Goal: Leave review/rating: Share an evaluation or opinion about a product, service, or content

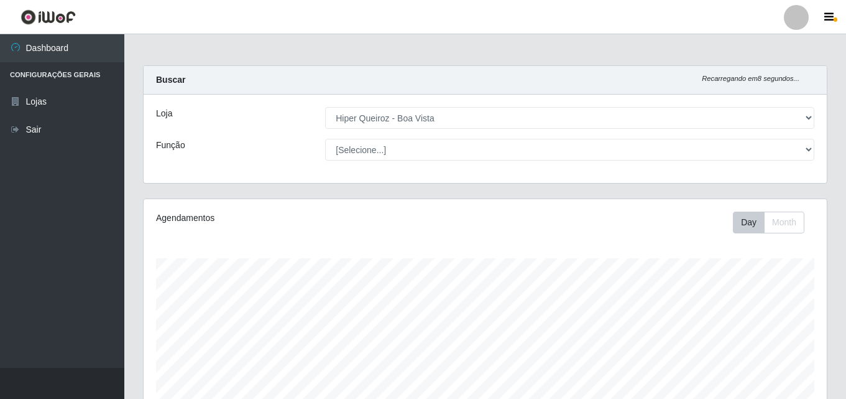
select select "514"
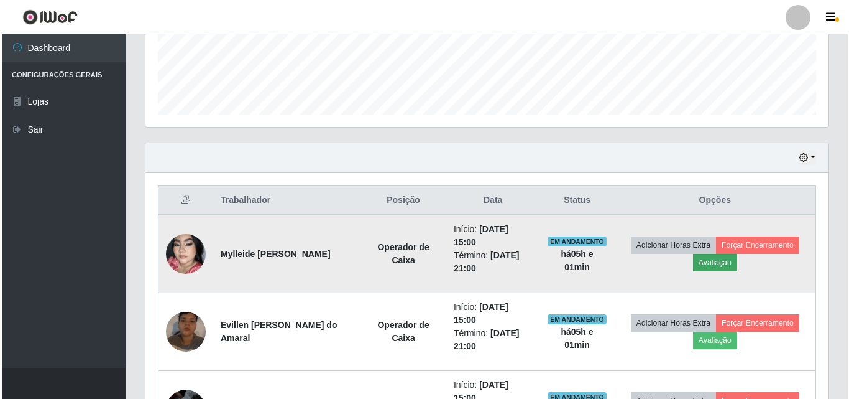
scroll to position [258, 683]
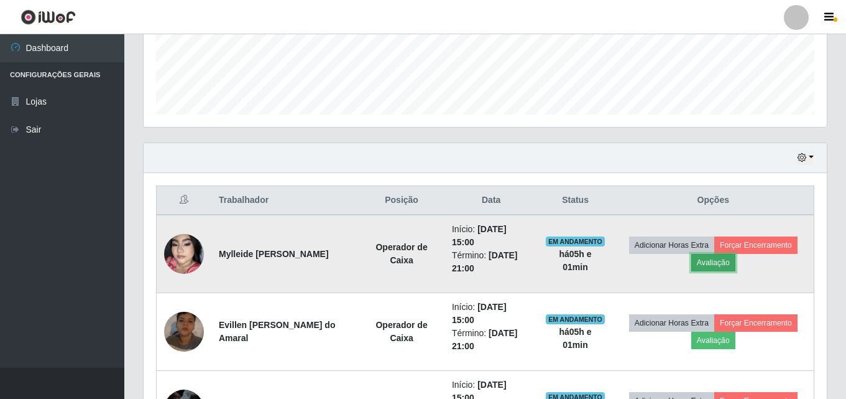
click at [728, 270] on button "Avaliação" at bounding box center [714, 262] width 44 height 17
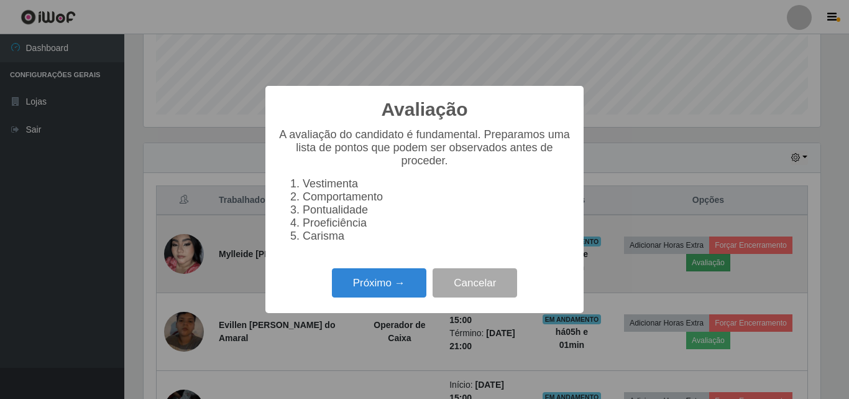
scroll to position [258, 677]
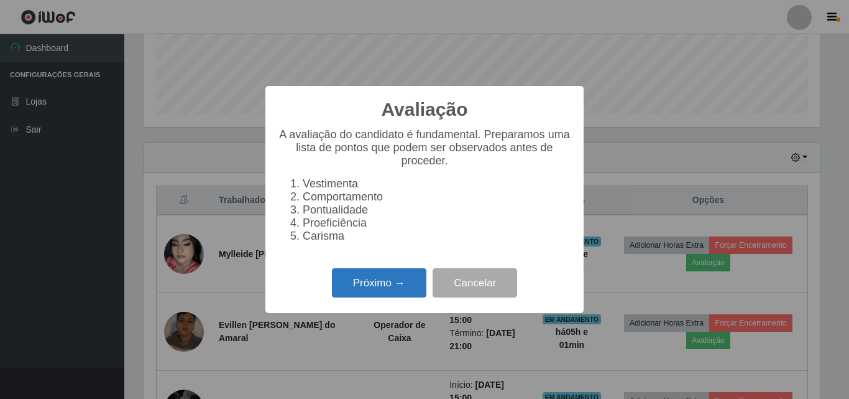
click at [389, 295] on button "Próximo →" at bounding box center [379, 282] width 95 height 29
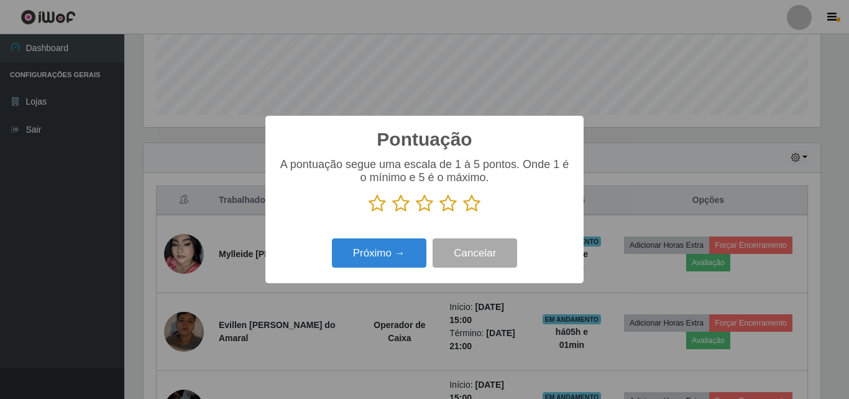
scroll to position [621622, 621203]
click at [474, 205] on icon at bounding box center [471, 203] width 17 height 19
click at [463, 213] on input "radio" at bounding box center [463, 213] width 0 height 0
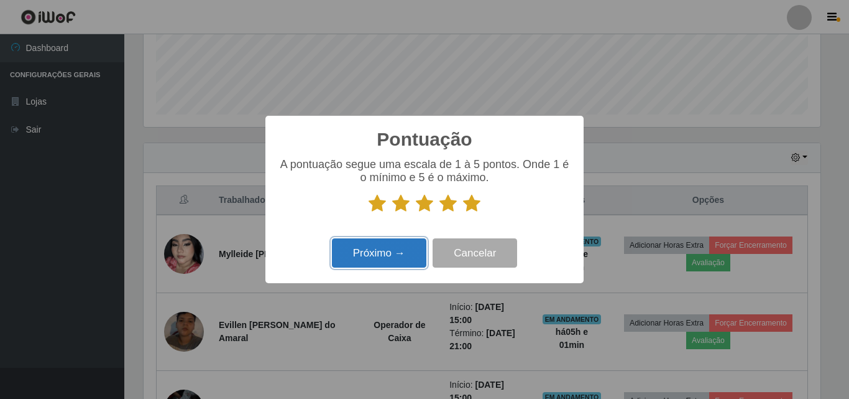
click at [399, 249] on button "Próximo →" at bounding box center [379, 252] width 95 height 29
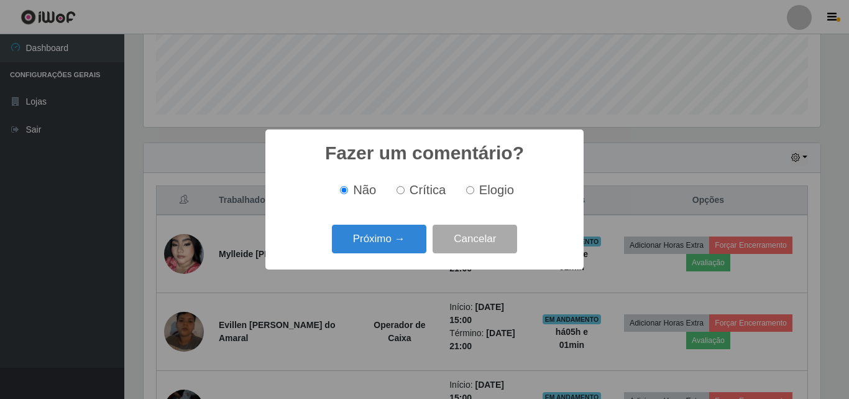
click at [471, 188] on input "Elogio" at bounding box center [470, 190] width 8 height 8
radio input "true"
click at [373, 237] on button "Próximo →" at bounding box center [379, 238] width 95 height 29
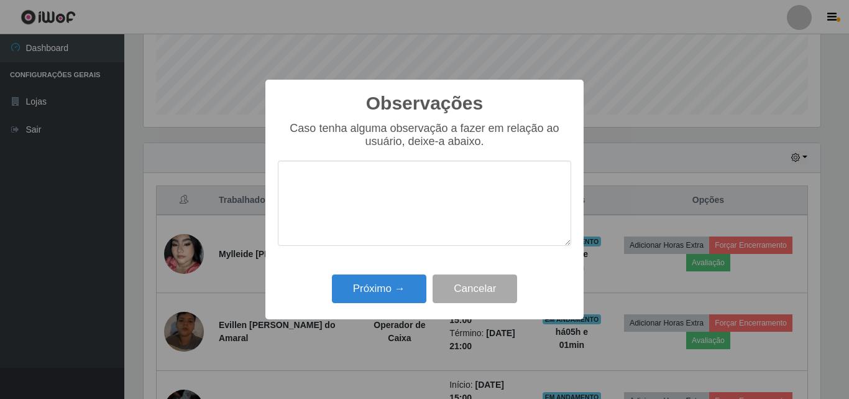
click at [398, 197] on textarea at bounding box center [425, 202] width 294 height 85
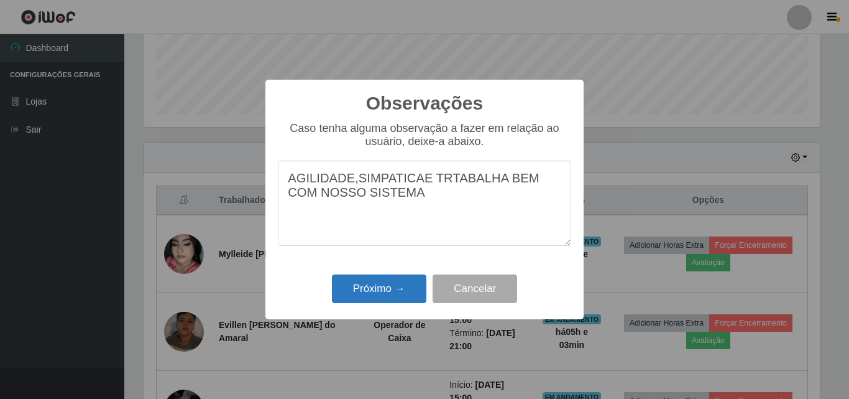
type textarea "AGILIDADE,SIMPATICAE TRTABALHA BEM COM NOSSO SISTEMA"
click at [368, 290] on button "Próximo →" at bounding box center [379, 288] width 95 height 29
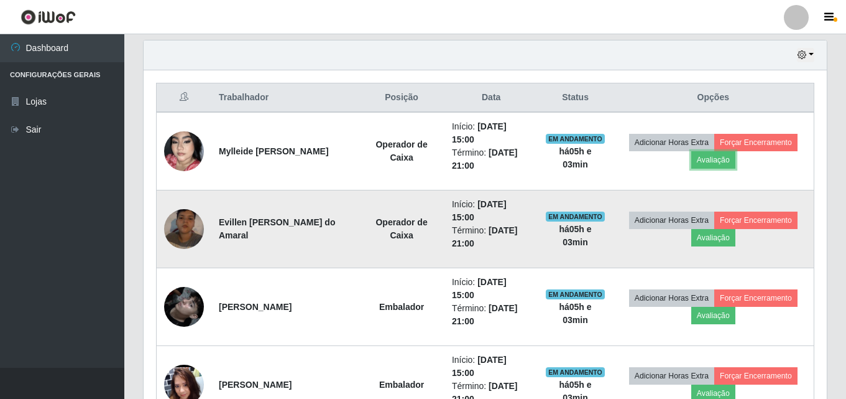
scroll to position [455, 0]
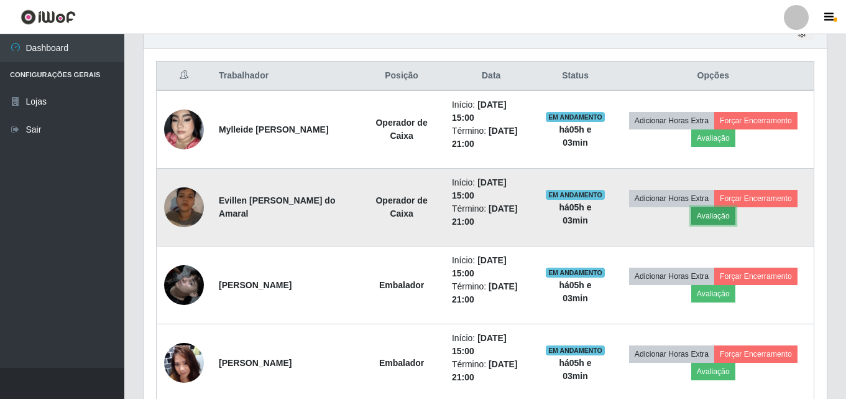
click at [711, 221] on button "Avaliação" at bounding box center [714, 215] width 44 height 17
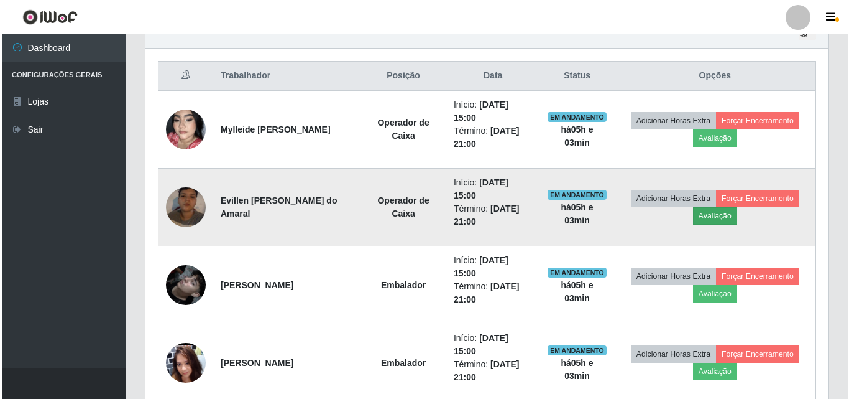
scroll to position [258, 677]
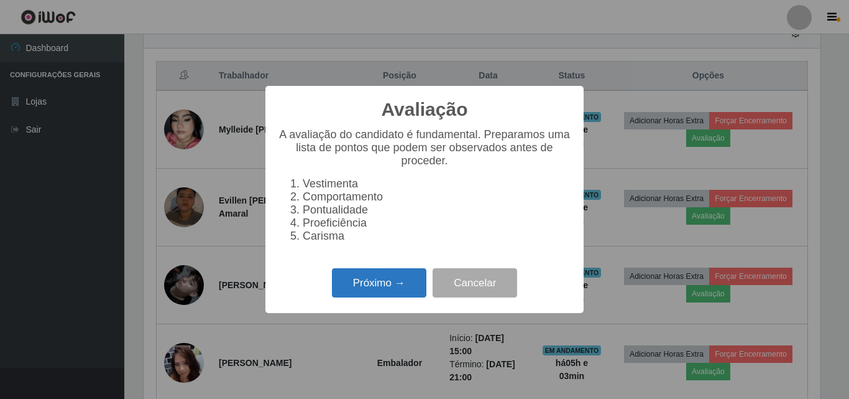
click at [356, 297] on button "Próximo →" at bounding box center [379, 282] width 95 height 29
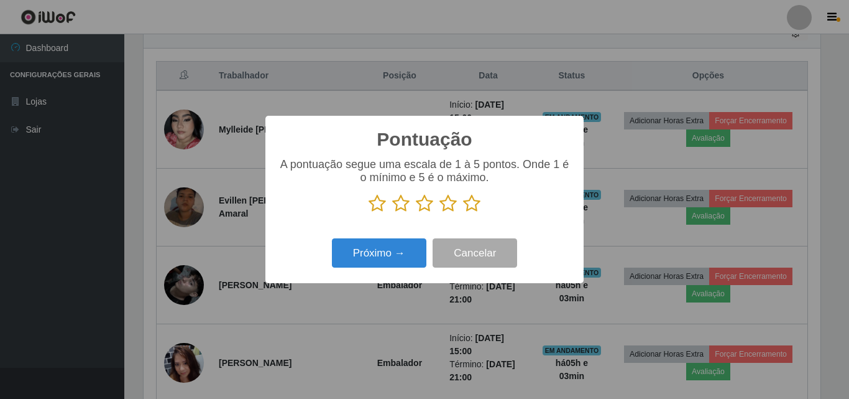
scroll to position [621622, 621203]
click at [466, 207] on icon at bounding box center [471, 203] width 17 height 19
click at [463, 213] on input "radio" at bounding box center [463, 213] width 0 height 0
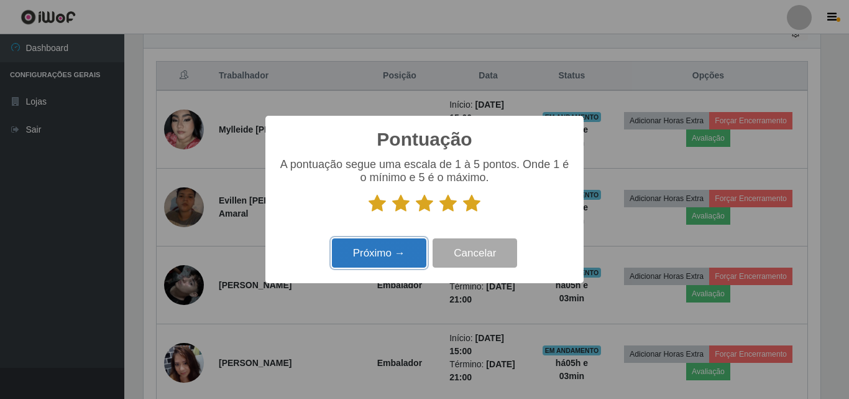
click at [404, 254] on button "Próximo →" at bounding box center [379, 252] width 95 height 29
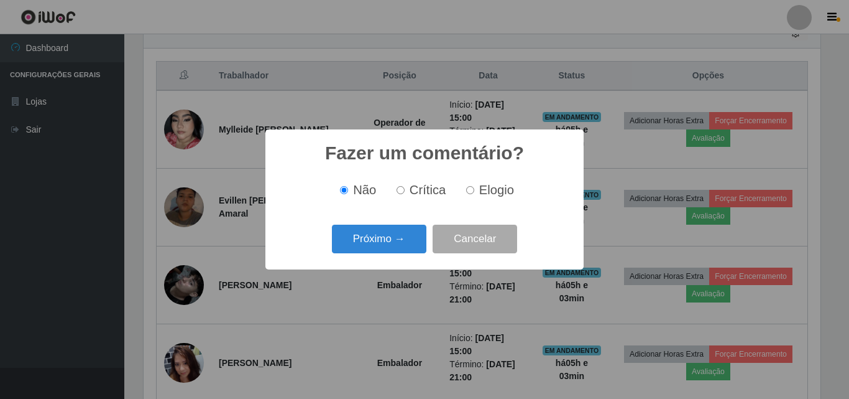
click at [468, 192] on input "Elogio" at bounding box center [470, 190] width 8 height 8
radio input "true"
click at [385, 238] on button "Próximo →" at bounding box center [379, 238] width 95 height 29
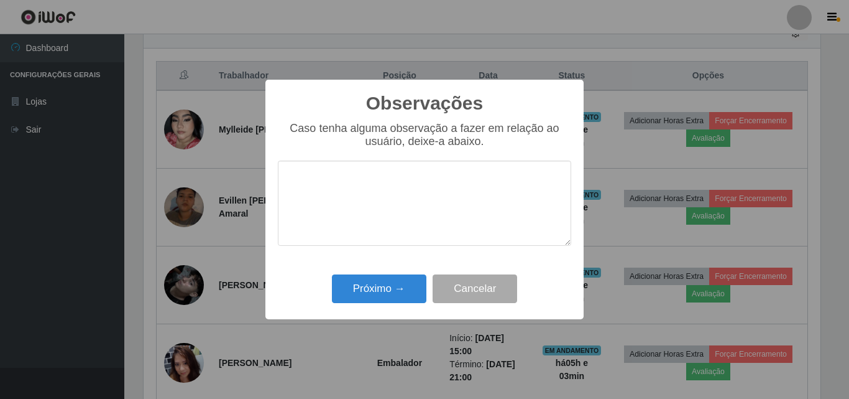
click at [386, 188] on textarea at bounding box center [425, 202] width 294 height 85
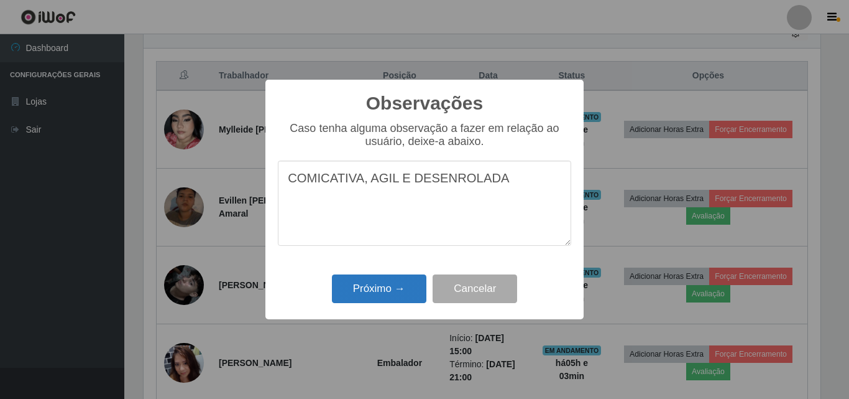
type textarea "COMICATIVA, AGIL E DESENROLADA"
click at [371, 290] on button "Próximo →" at bounding box center [379, 288] width 95 height 29
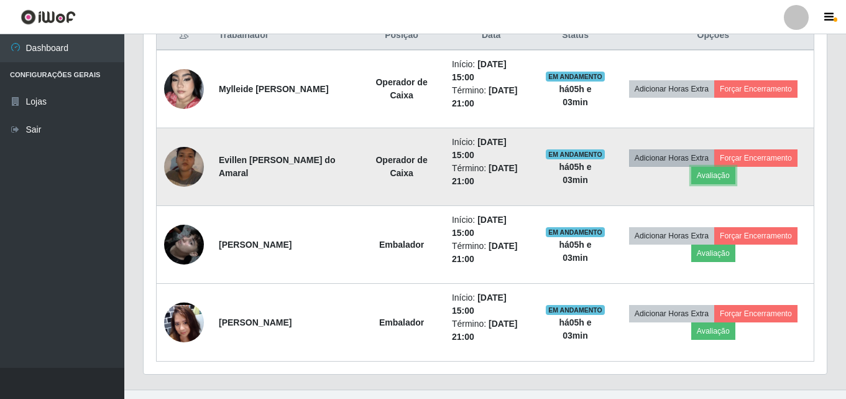
scroll to position [517, 0]
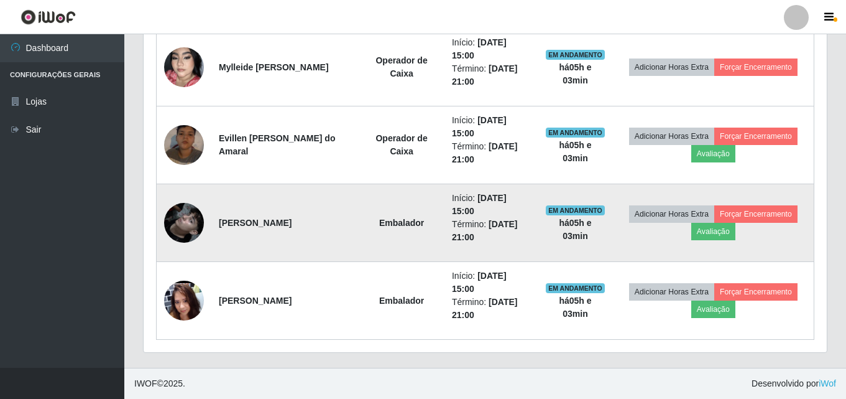
click at [165, 223] on img at bounding box center [184, 222] width 40 height 71
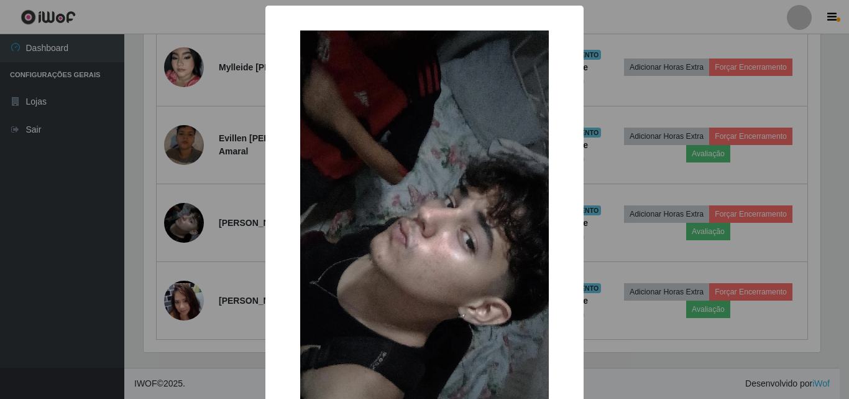
click at [182, 223] on div "× OK Cancel" at bounding box center [424, 199] width 849 height 399
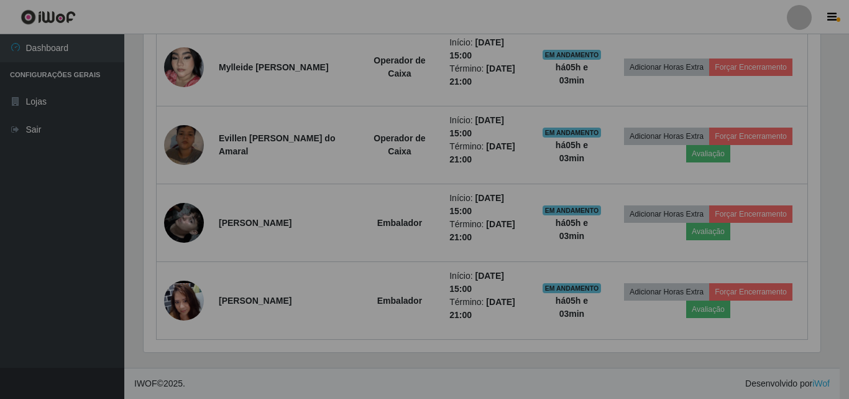
scroll to position [258, 683]
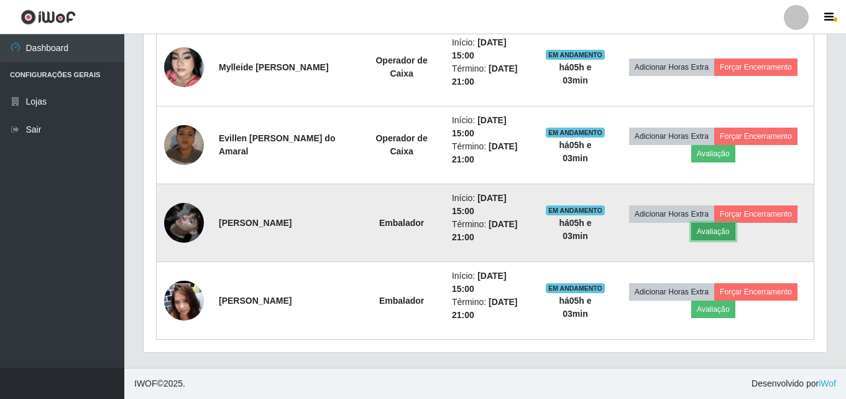
click at [728, 229] on button "Avaliação" at bounding box center [714, 231] width 44 height 17
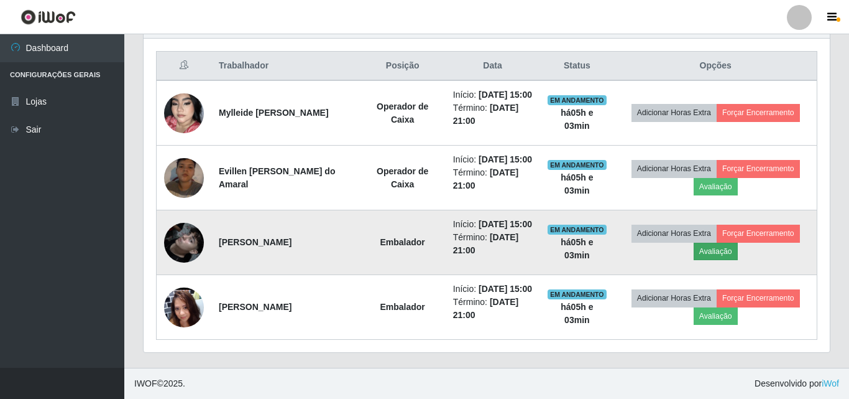
scroll to position [258, 677]
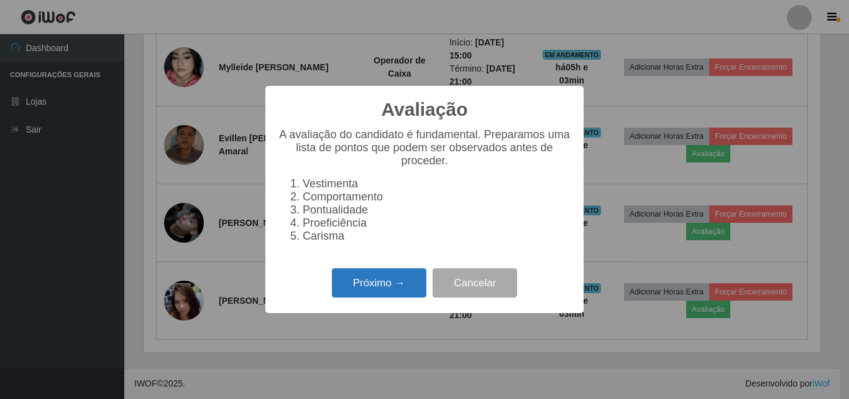
click at [369, 286] on button "Próximo →" at bounding box center [379, 282] width 95 height 29
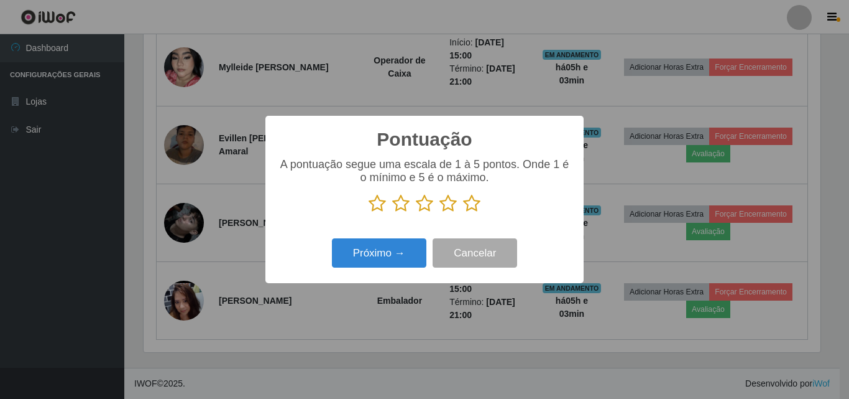
click at [448, 202] on icon at bounding box center [448, 203] width 17 height 19
click at [440, 213] on input "radio" at bounding box center [440, 213] width 0 height 0
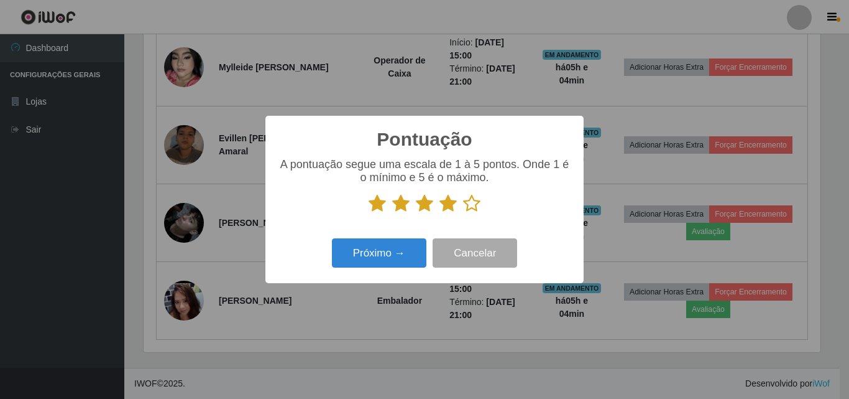
click at [472, 206] on icon at bounding box center [471, 203] width 17 height 19
click at [463, 213] on input "radio" at bounding box center [463, 213] width 0 height 0
click at [373, 255] on button "Próximo →" at bounding box center [379, 252] width 95 height 29
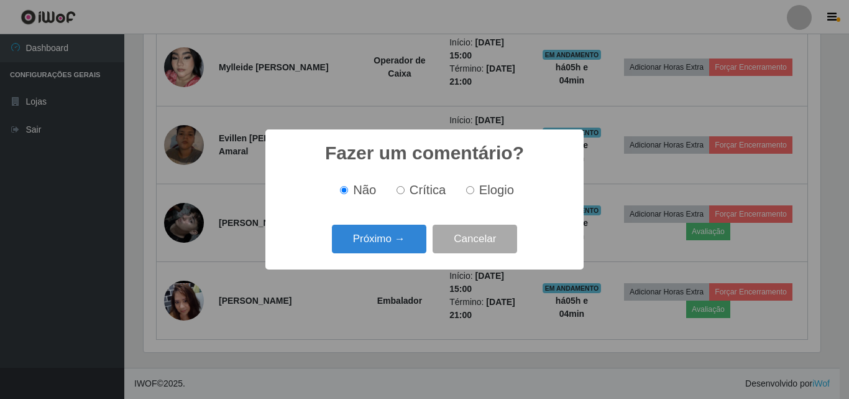
click at [474, 186] on label "Elogio" at bounding box center [487, 190] width 53 height 14
click at [474, 186] on input "Elogio" at bounding box center [470, 190] width 8 height 8
radio input "true"
click at [366, 248] on button "Próximo →" at bounding box center [379, 238] width 95 height 29
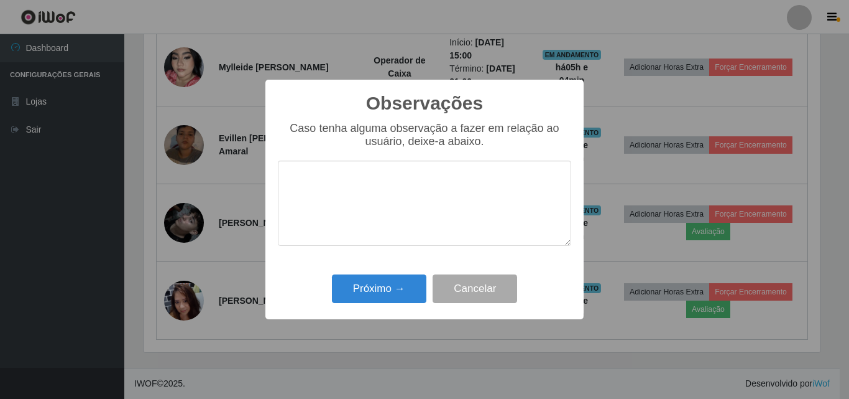
click at [383, 201] on textarea at bounding box center [425, 202] width 294 height 85
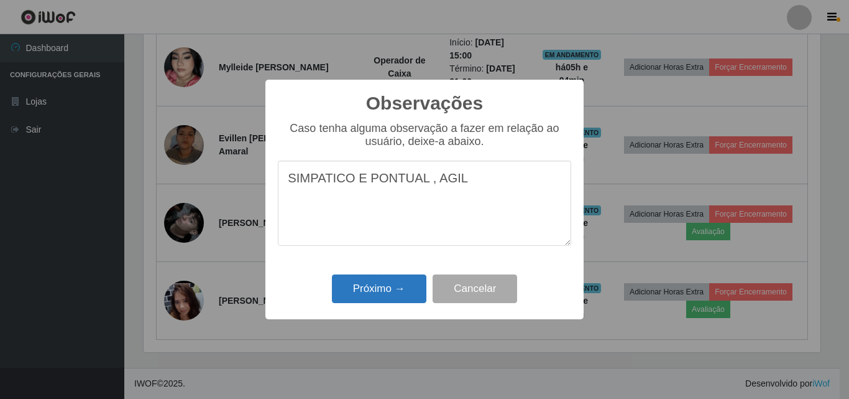
type textarea "SIMPATICO E PONTUAL , AGIL"
click at [356, 290] on button "Próximo →" at bounding box center [379, 288] width 95 height 29
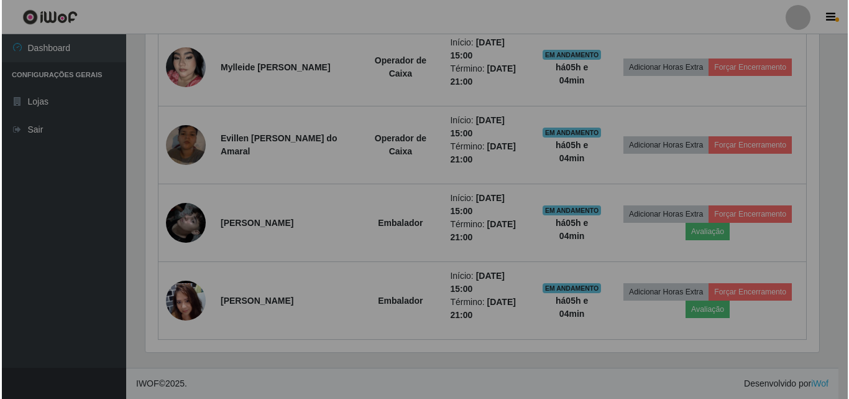
scroll to position [258, 683]
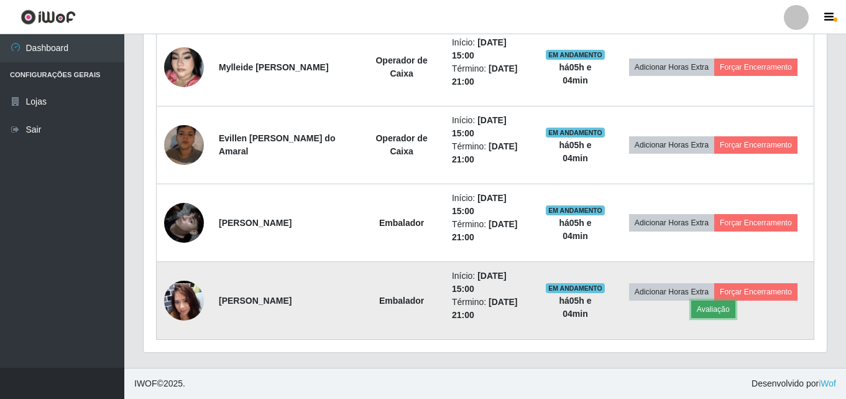
click at [717, 310] on button "Avaliação" at bounding box center [714, 308] width 44 height 17
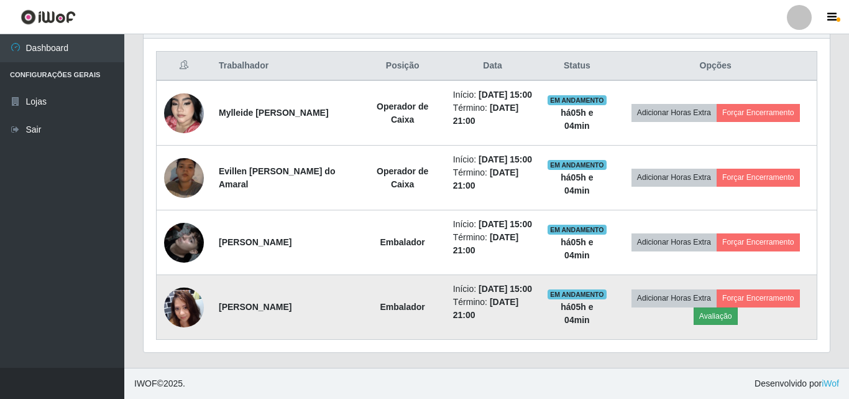
scroll to position [258, 677]
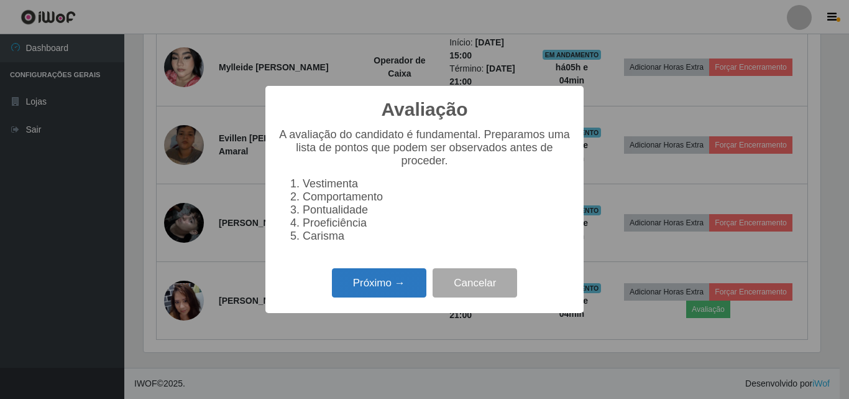
click at [392, 295] on button "Próximo →" at bounding box center [379, 282] width 95 height 29
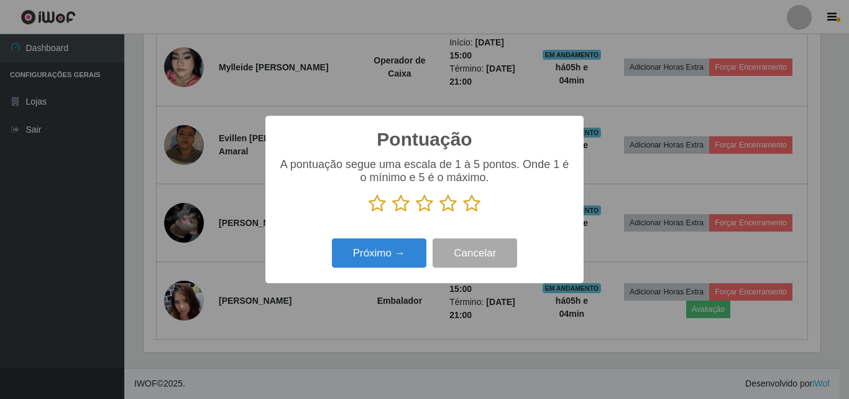
scroll to position [621622, 621203]
click at [469, 208] on icon at bounding box center [471, 203] width 17 height 19
click at [463, 213] on input "radio" at bounding box center [463, 213] width 0 height 0
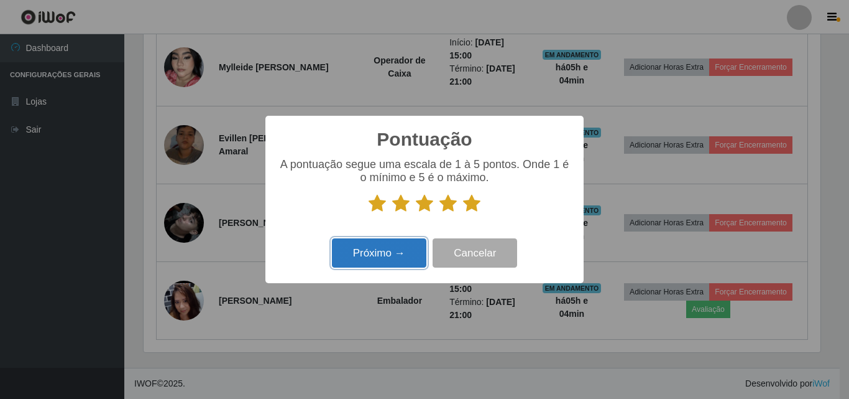
click at [368, 260] on button "Próximo →" at bounding box center [379, 252] width 95 height 29
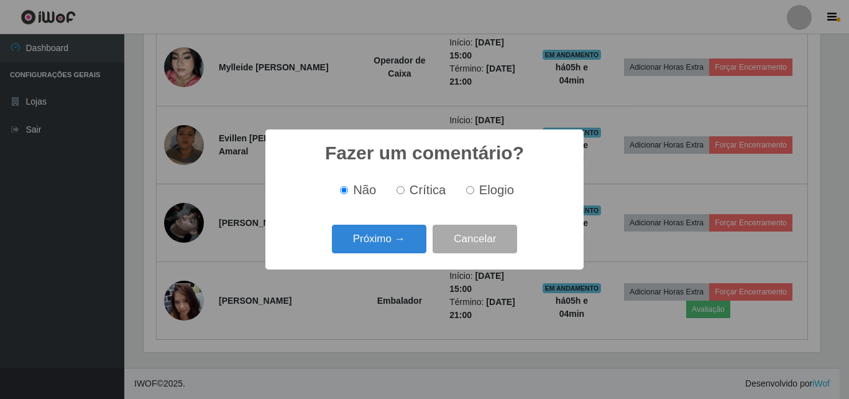
click at [473, 193] on input "Elogio" at bounding box center [470, 190] width 8 height 8
radio input "true"
click at [409, 245] on button "Próximo →" at bounding box center [379, 238] width 95 height 29
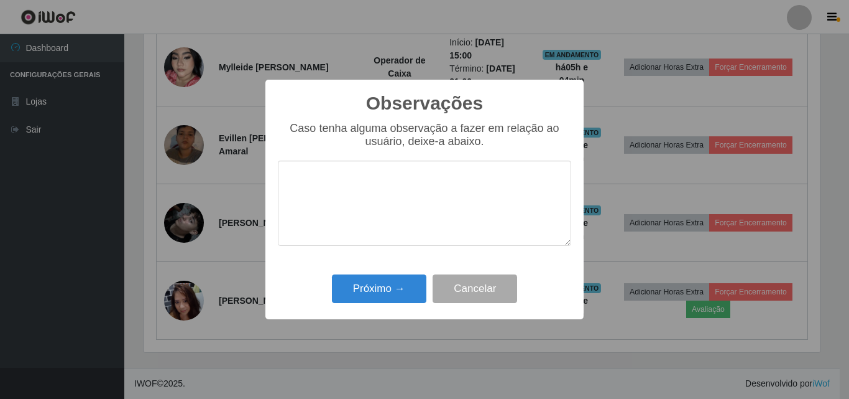
click at [298, 197] on textarea at bounding box center [425, 202] width 294 height 85
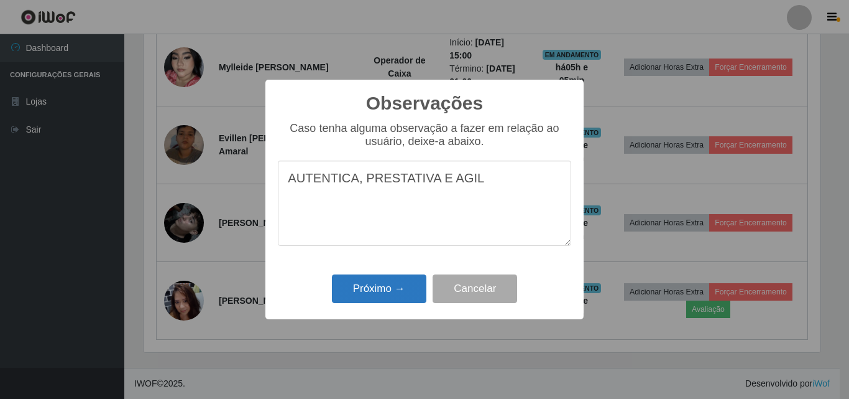
type textarea "AUTENTICA, PRESTATIVA E AGIL"
click at [387, 302] on button "Próximo →" at bounding box center [379, 288] width 95 height 29
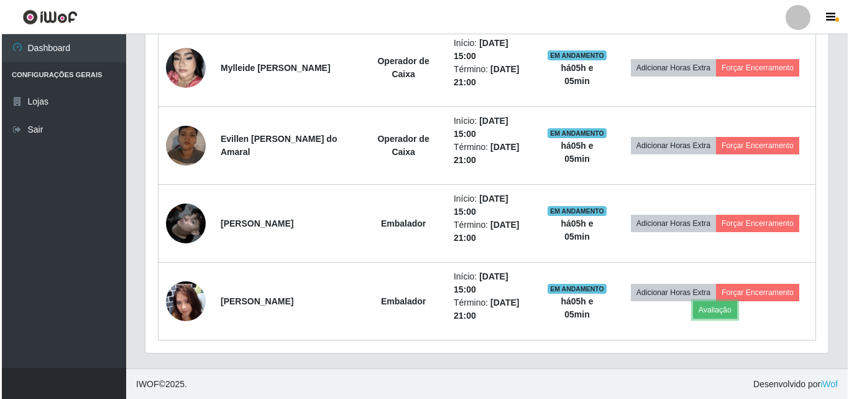
scroll to position [517, 0]
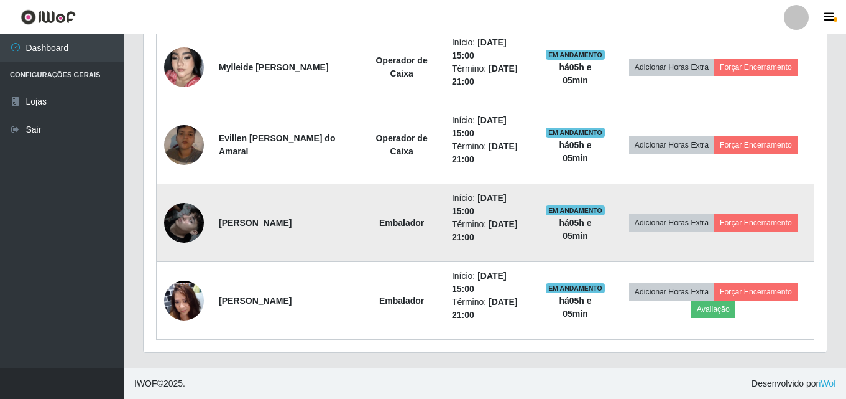
click at [178, 231] on img at bounding box center [184, 222] width 40 height 71
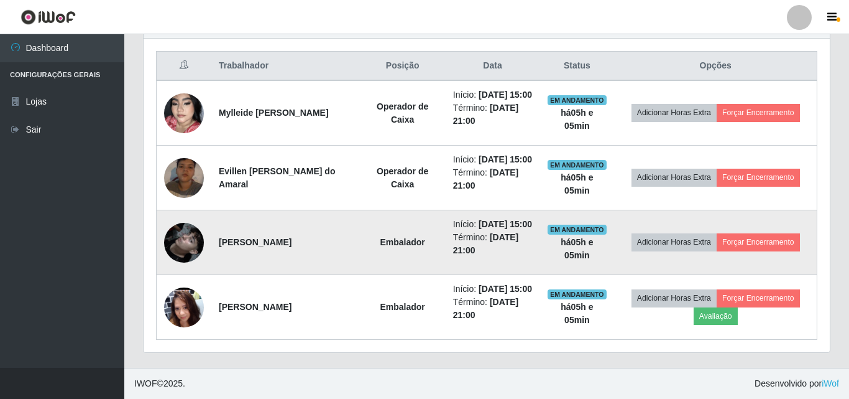
scroll to position [258, 683]
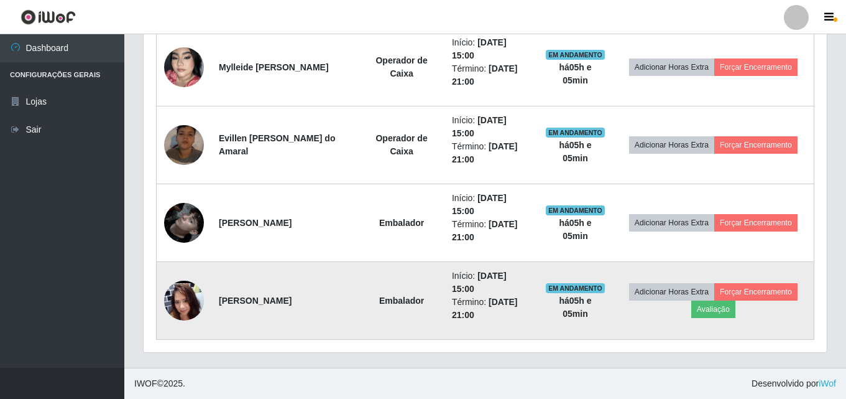
click at [188, 300] on img at bounding box center [184, 300] width 40 height 89
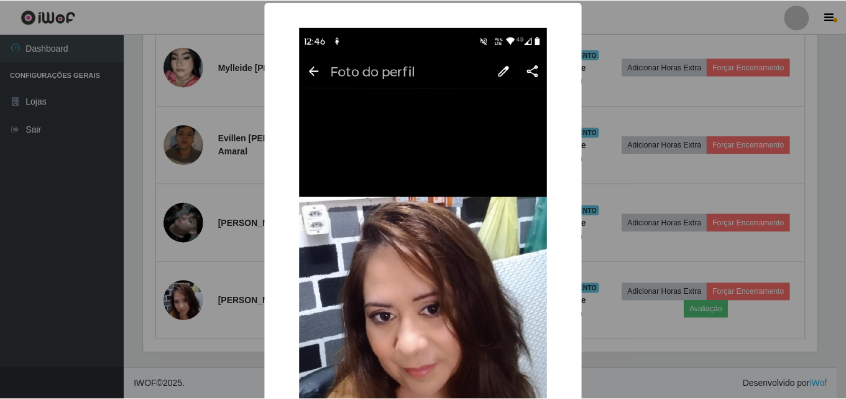
scroll to position [0, 0]
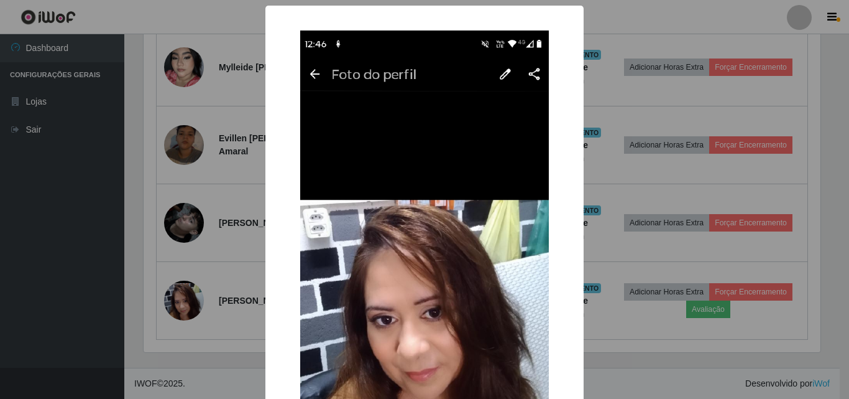
click at [278, 146] on div "×" at bounding box center [425, 309] width 294 height 582
click at [334, 136] on img at bounding box center [424, 308] width 249 height 557
click at [101, 150] on div "× OK Cancel" at bounding box center [424, 199] width 849 height 399
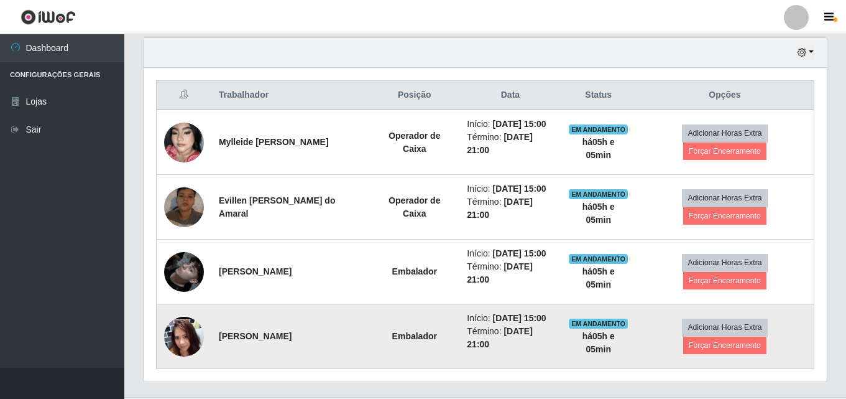
scroll to position [465, 0]
